Goal: Navigation & Orientation: Find specific page/section

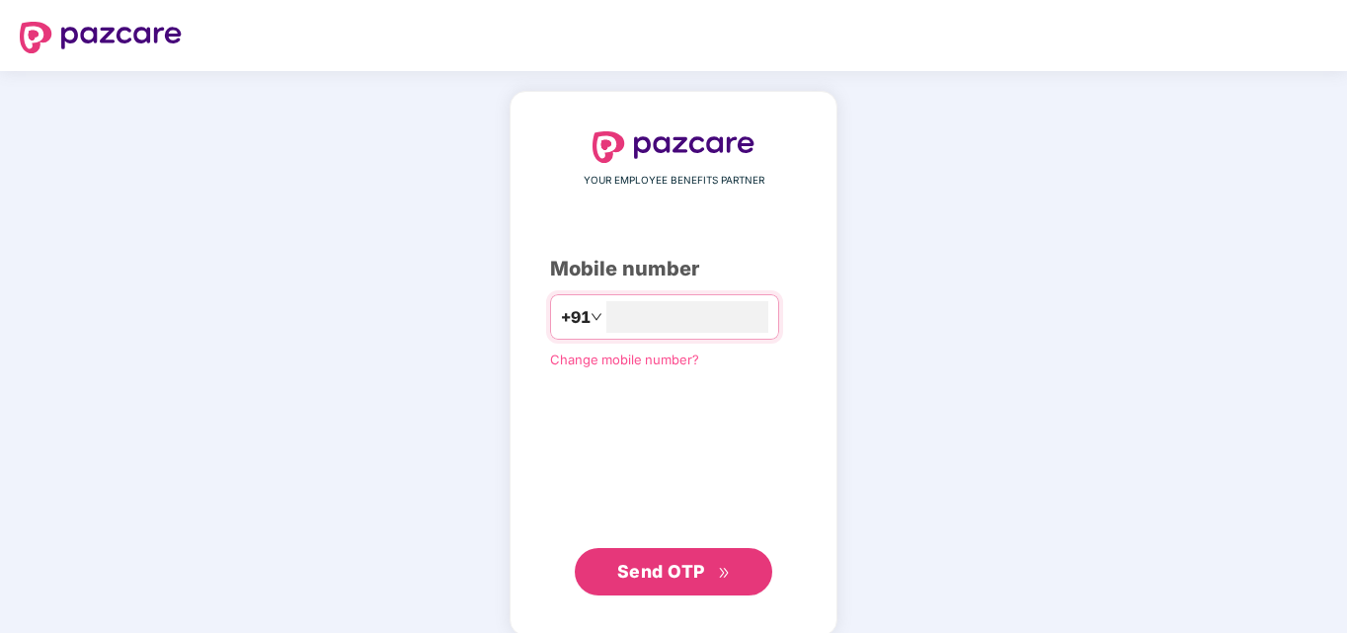
type input "**********"
click at [711, 586] on button "Send OTP" at bounding box center [673, 569] width 197 height 47
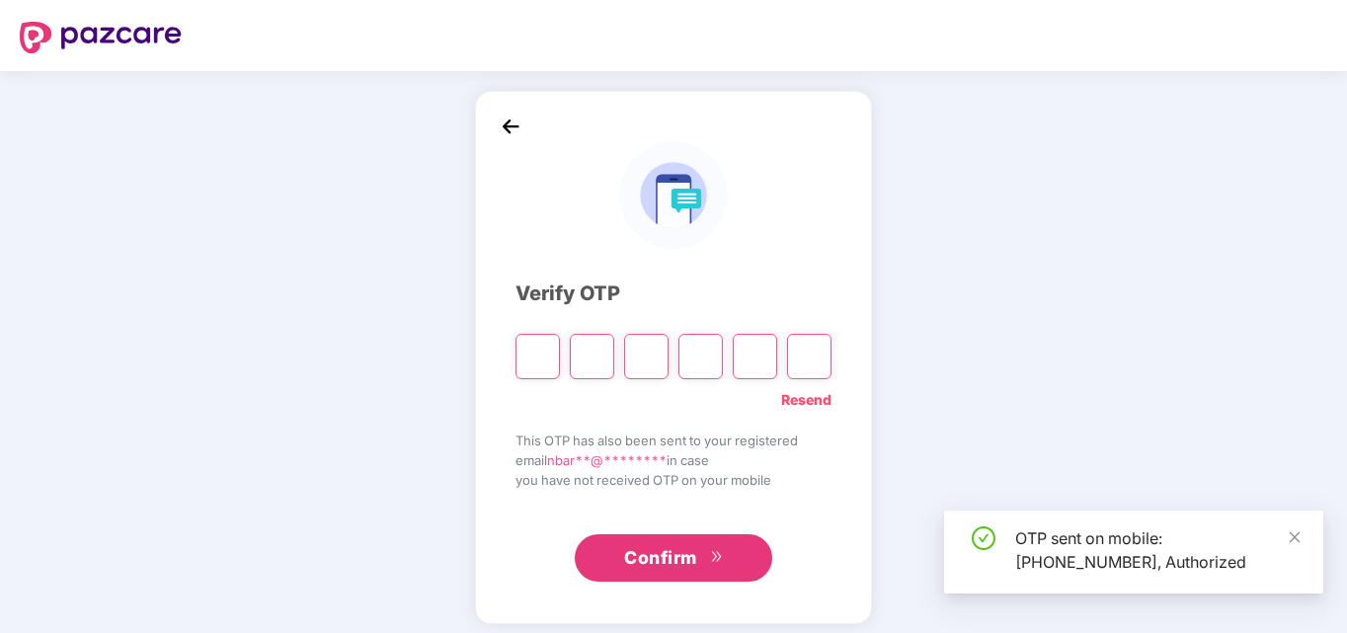
click at [534, 364] on input "Please enter verification code. Digit 1" at bounding box center [537, 356] width 44 height 45
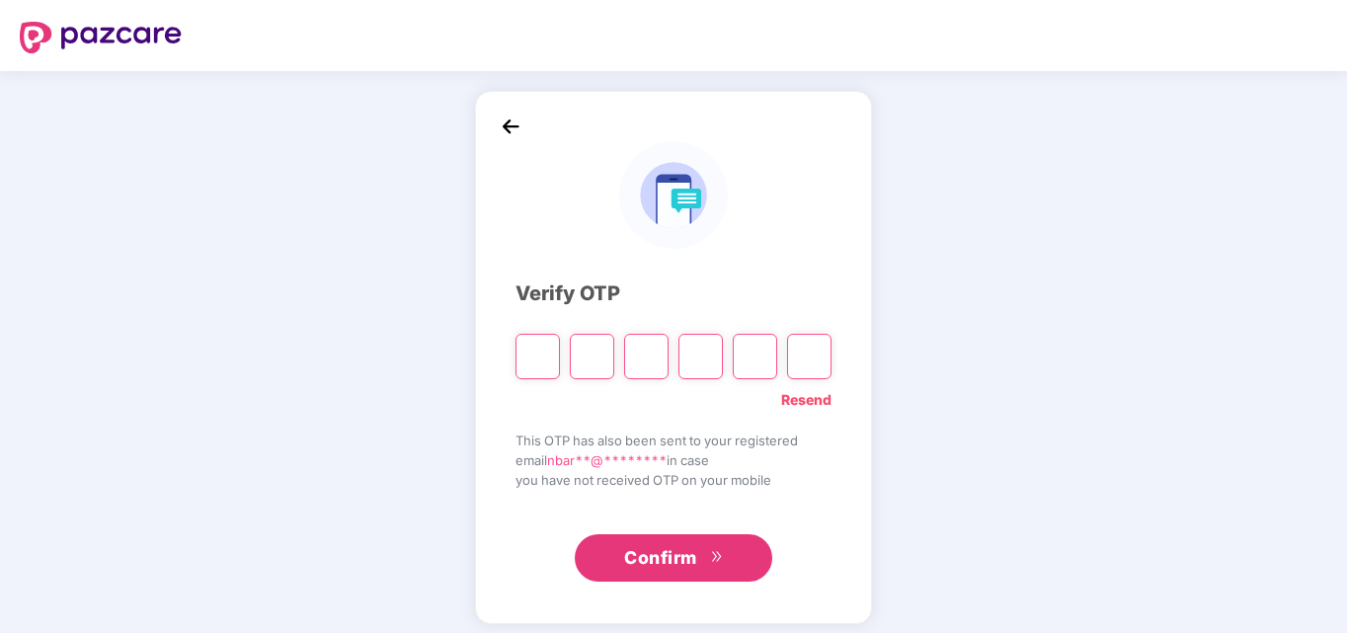
type input "*"
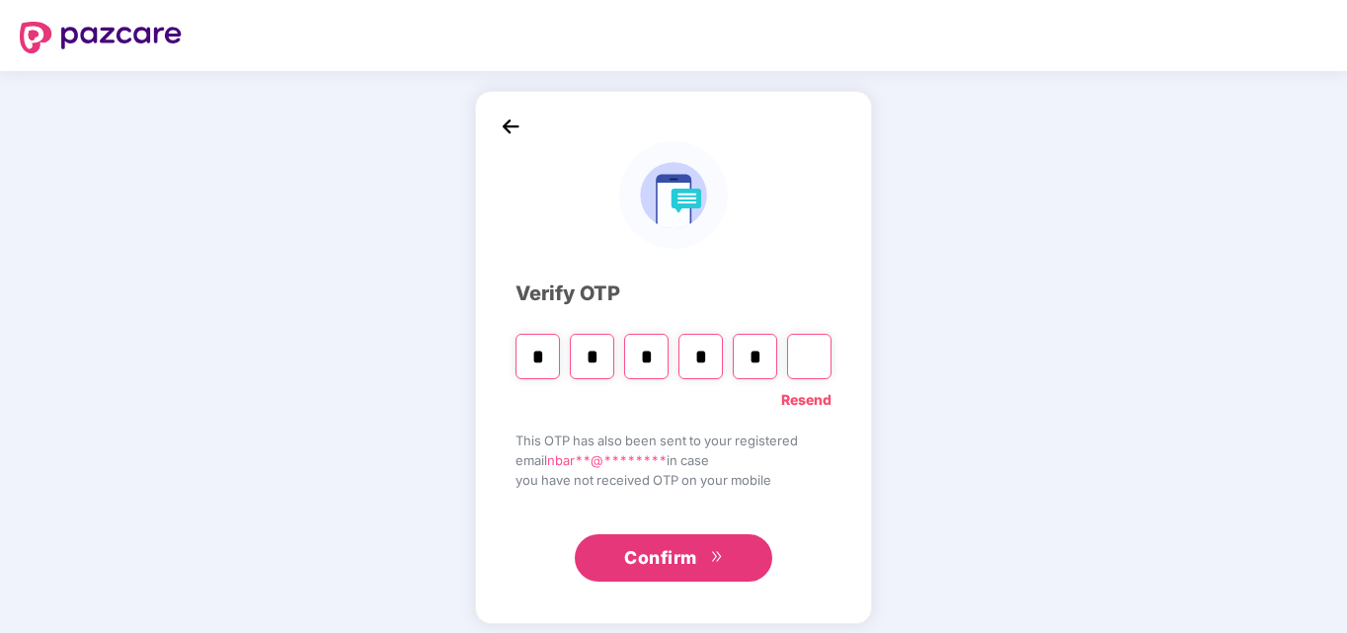
type input "*"
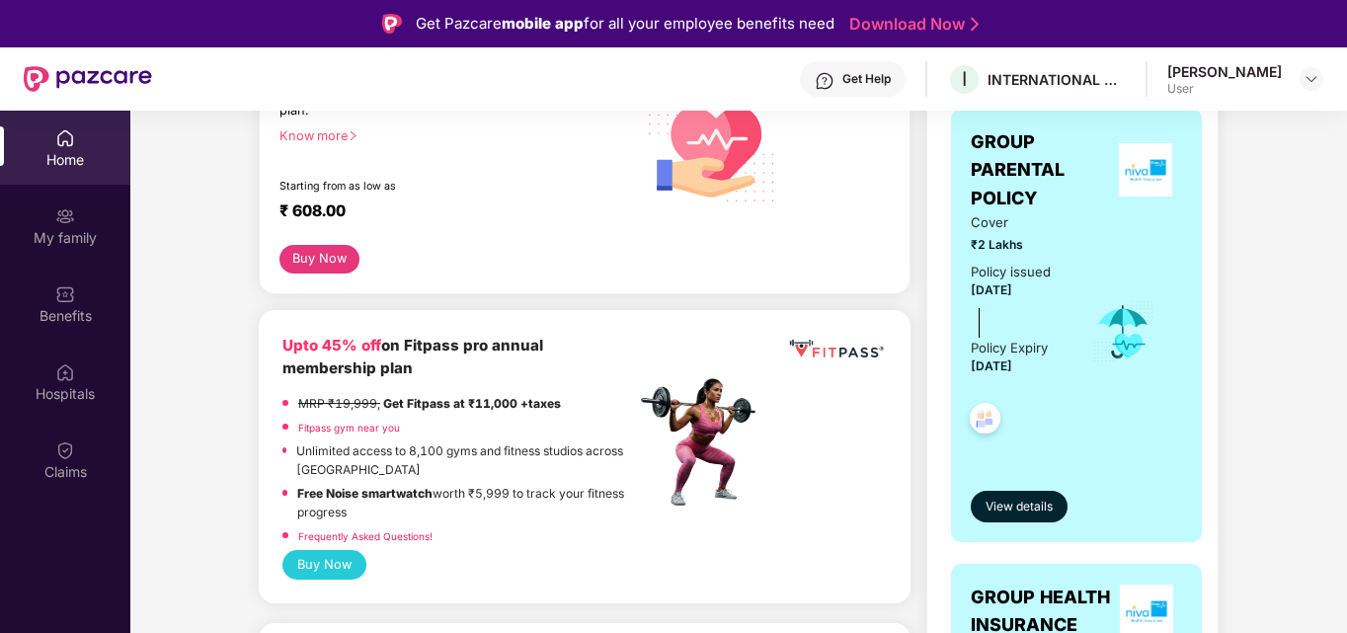
scroll to position [337, 0]
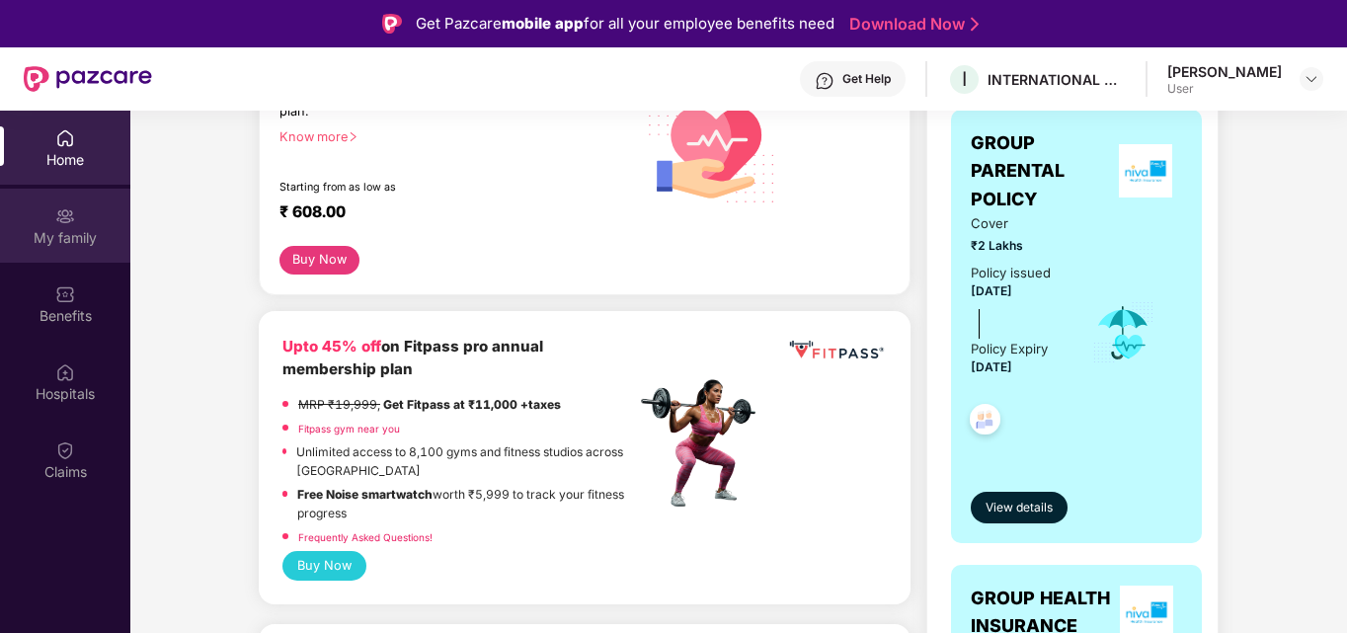
click at [81, 228] on div "My family" at bounding box center [65, 238] width 130 height 20
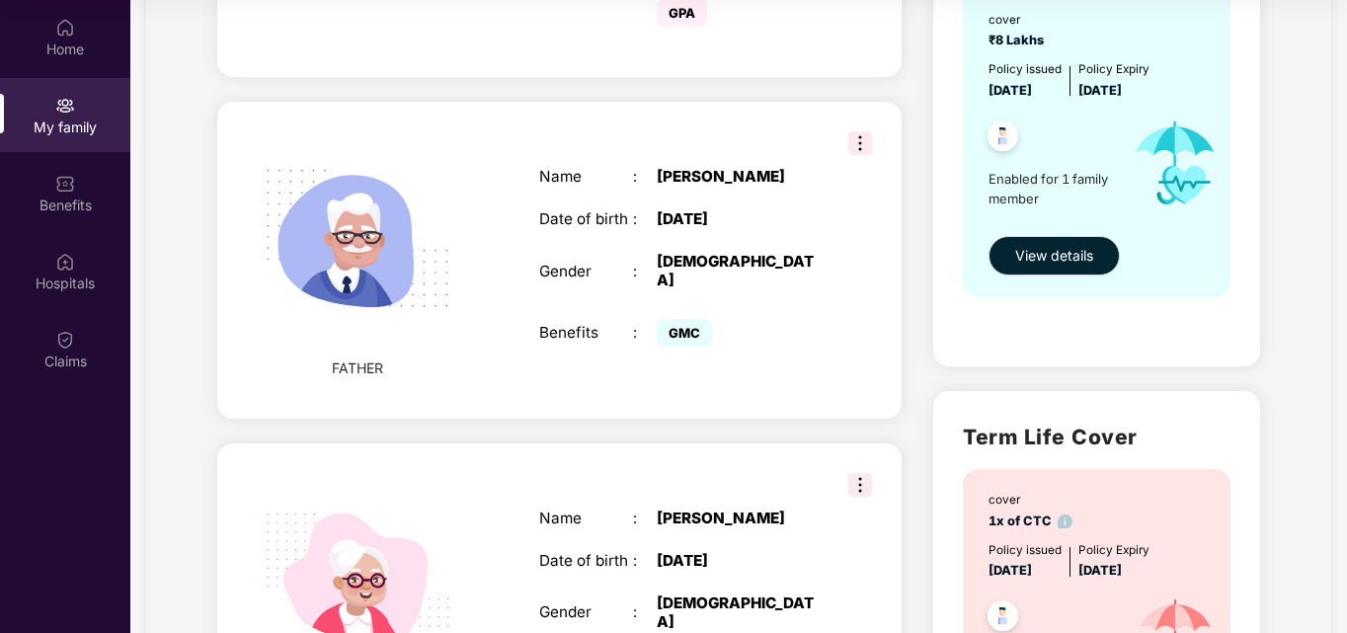
scroll to position [707, 0]
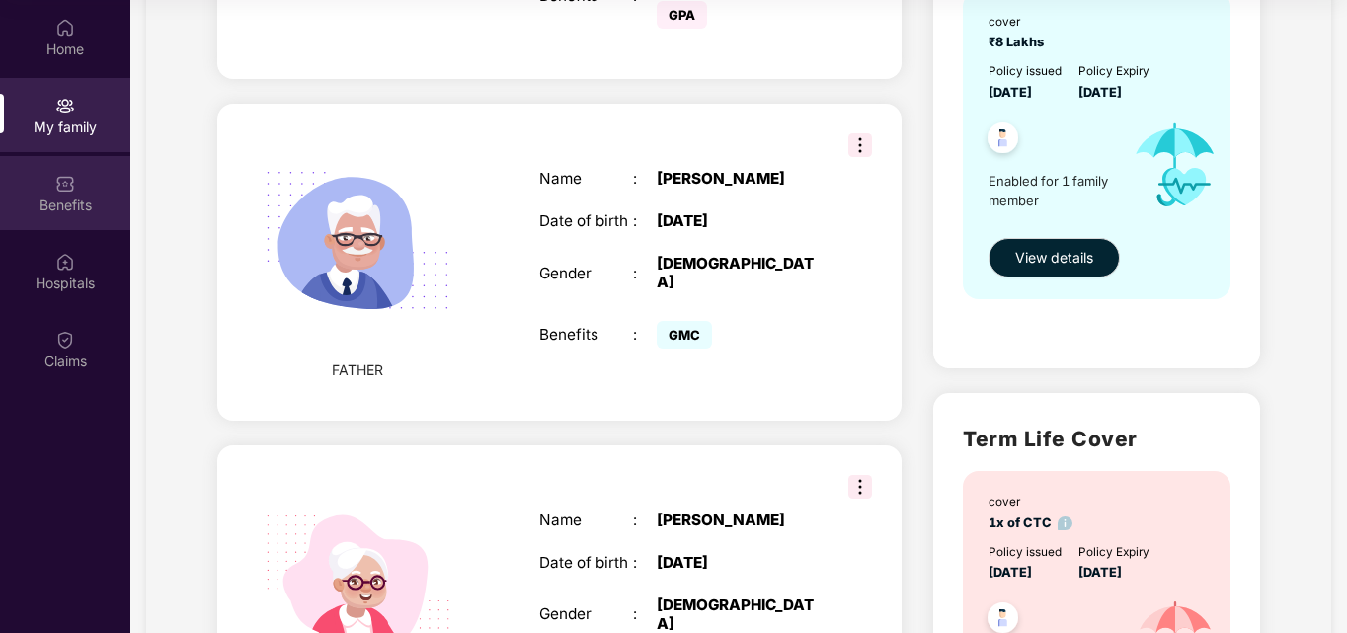
click at [75, 190] on div "Benefits" at bounding box center [65, 193] width 130 height 74
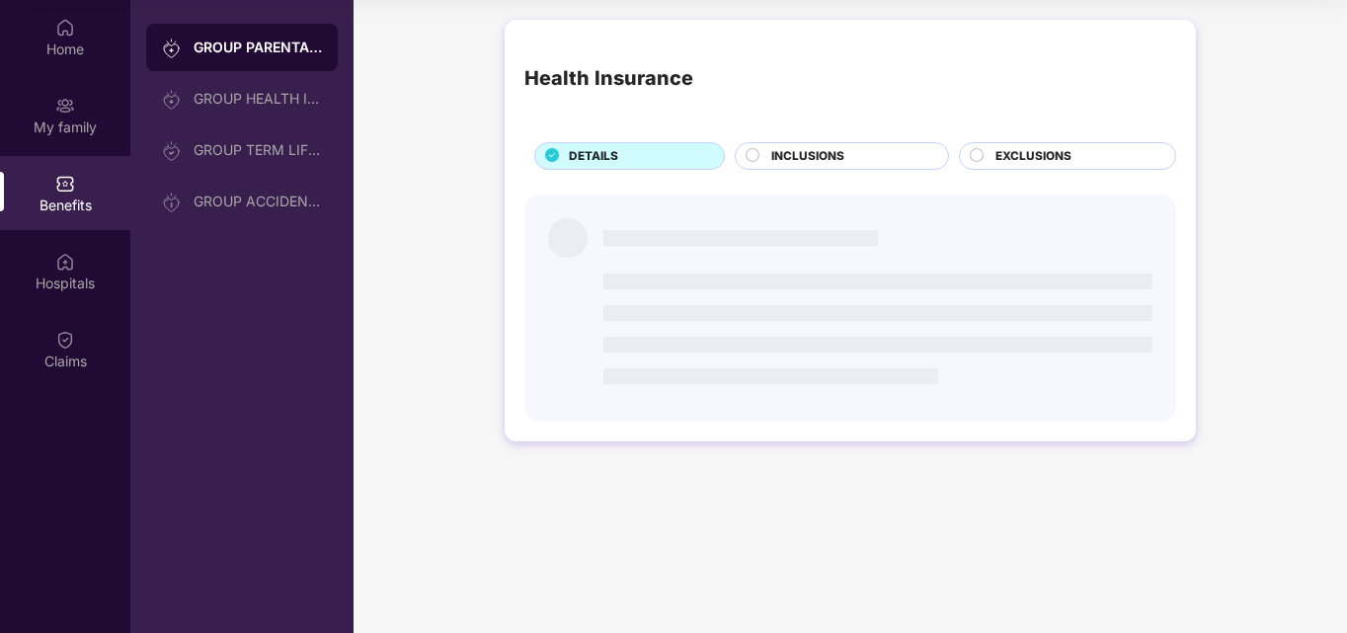
scroll to position [0, 0]
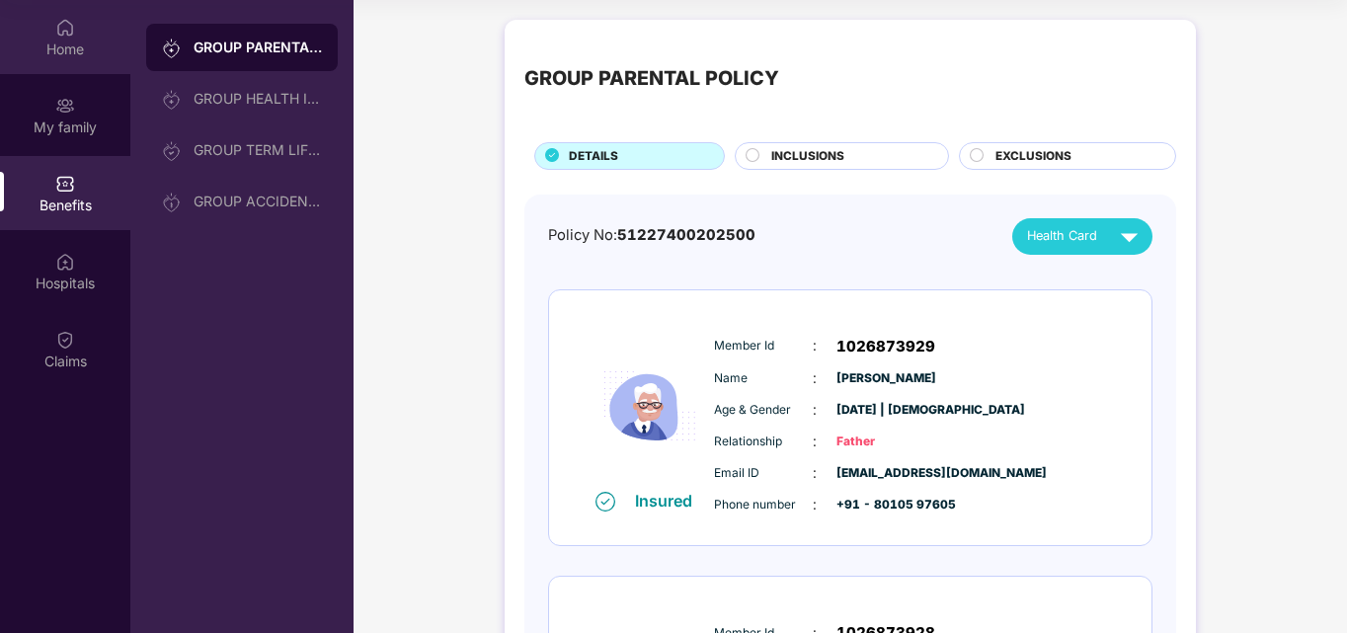
click at [94, 23] on div "Home" at bounding box center [65, 37] width 130 height 74
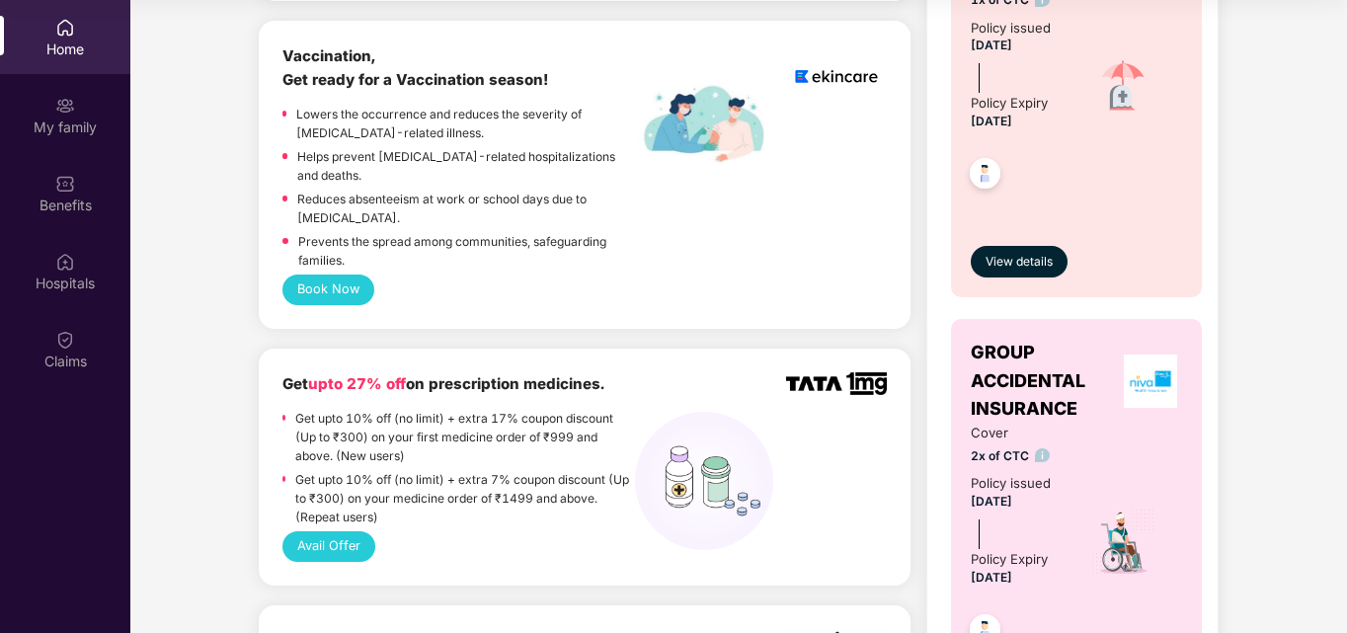
scroll to position [1356, 0]
